Goal: Task Accomplishment & Management: Manage account settings

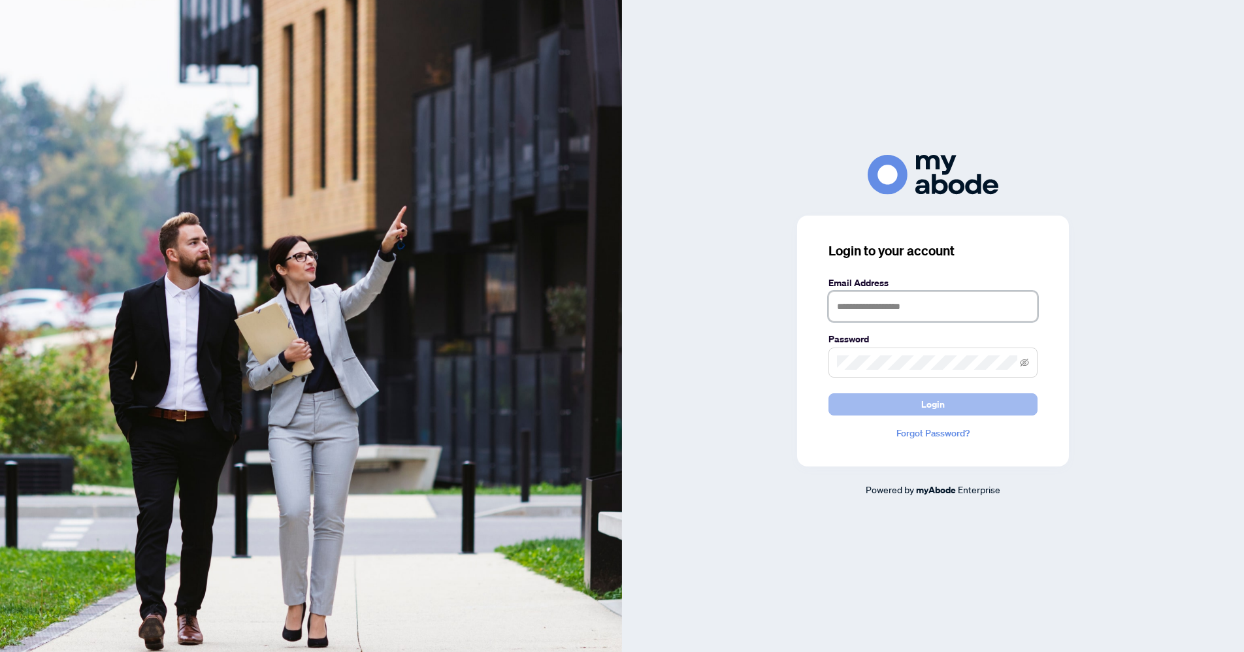
type input "**********"
click at [933, 405] on span "Login" at bounding box center [933, 404] width 24 height 21
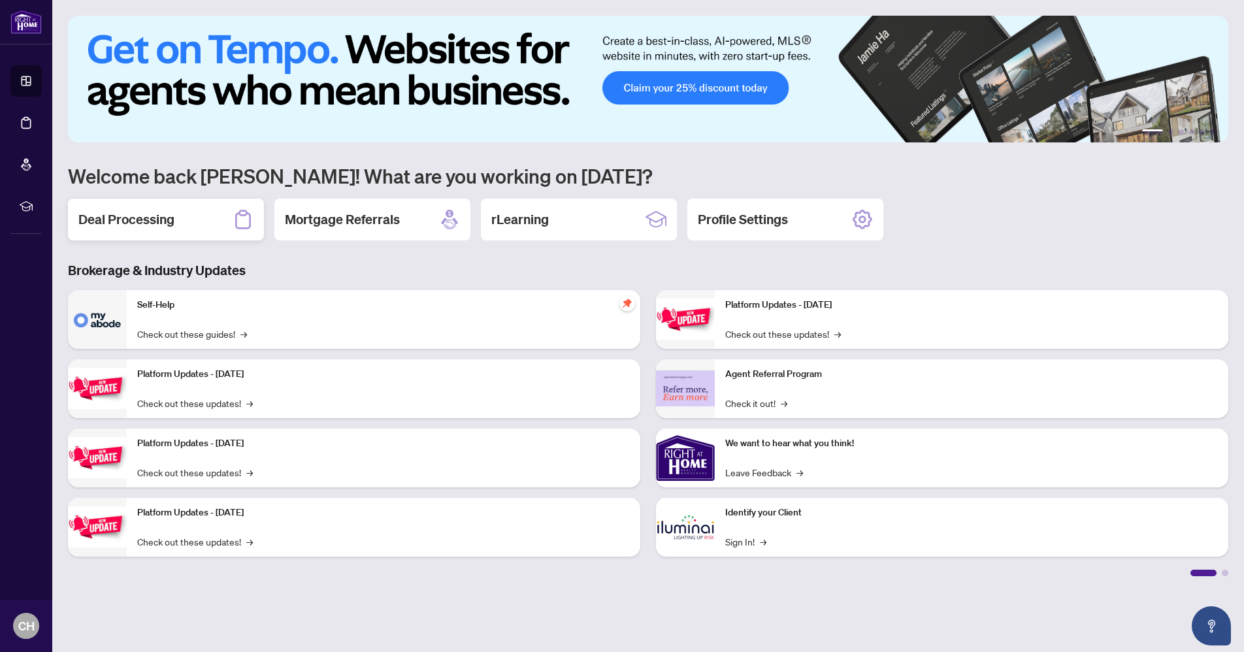
click at [187, 225] on div "Deal Processing" at bounding box center [166, 220] width 196 height 42
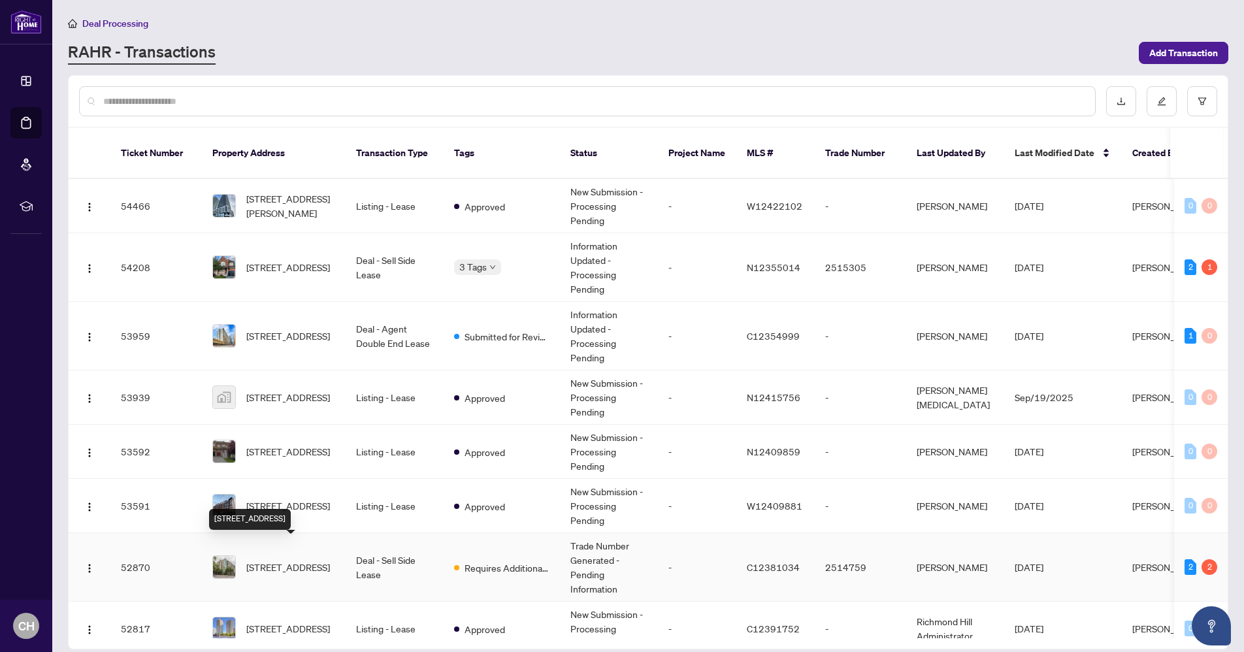
click at [301, 560] on span "[STREET_ADDRESS]" at bounding box center [288, 567] width 84 height 14
click at [281, 330] on span "[STREET_ADDRESS]" at bounding box center [288, 336] width 84 height 14
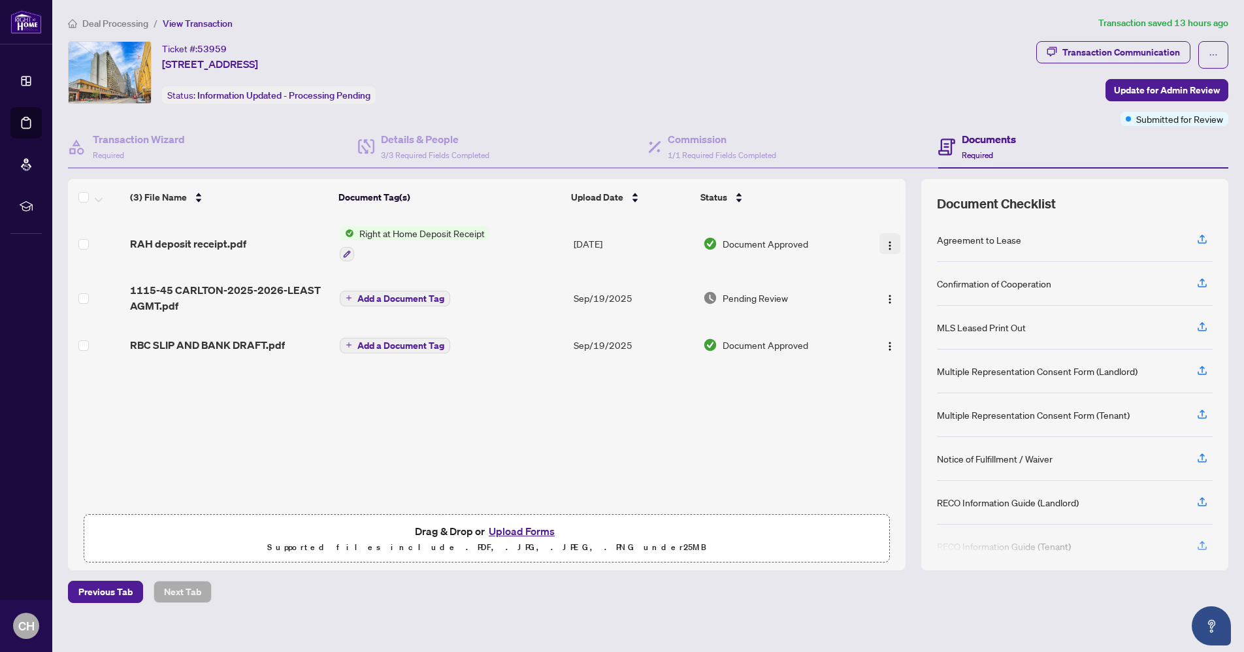
click at [888, 240] on img "button" at bounding box center [890, 245] width 10 height 10
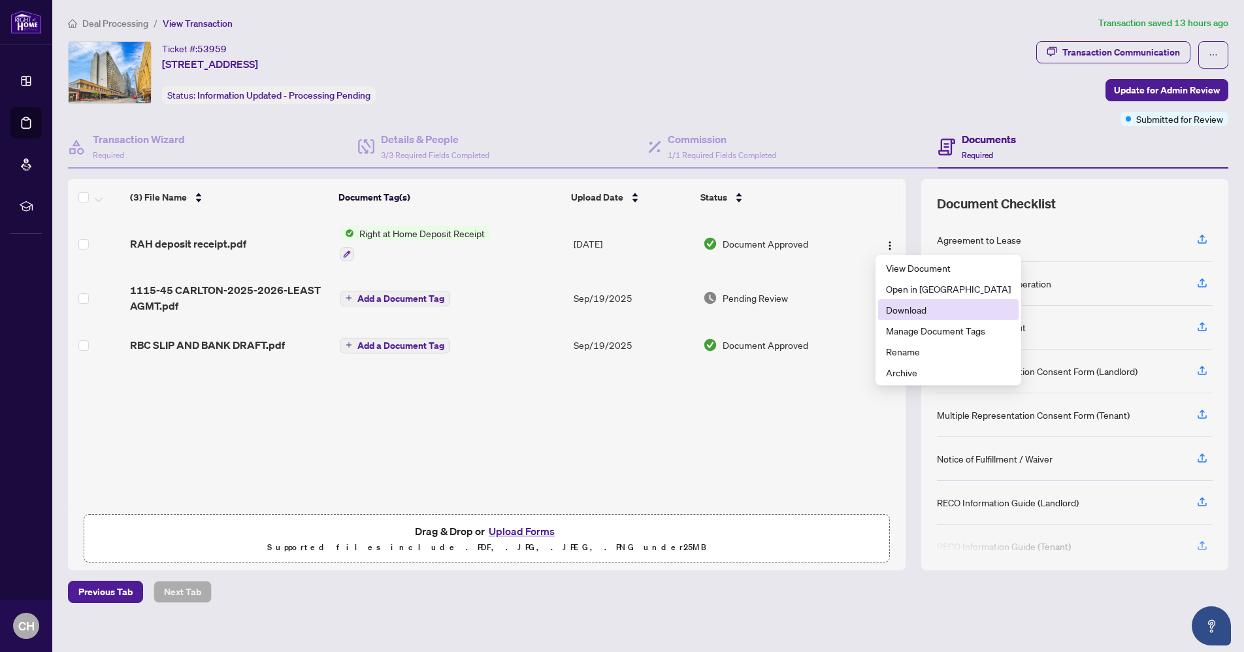
click at [915, 305] on span "Download" at bounding box center [948, 310] width 125 height 14
